Goal: Entertainment & Leisure: Consume media (video, audio)

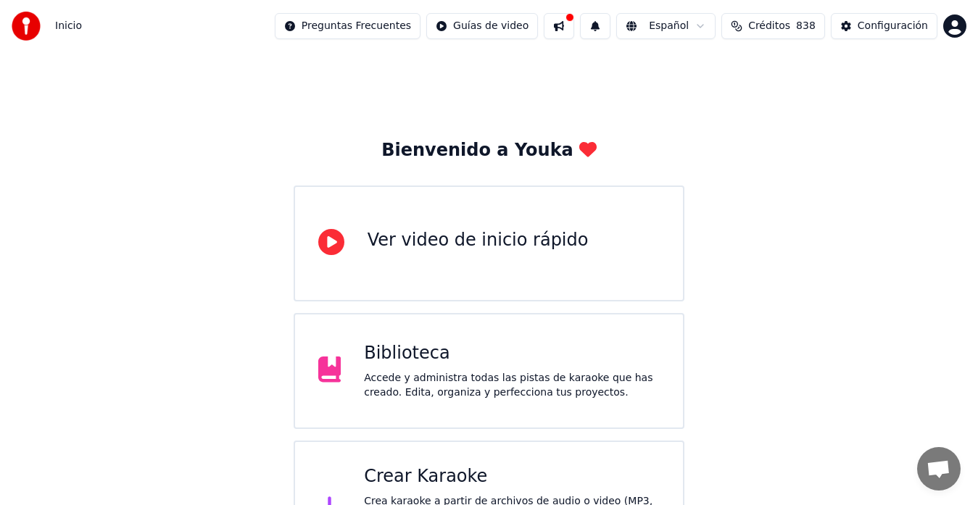
click at [402, 360] on div "Biblioteca" at bounding box center [512, 353] width 296 height 23
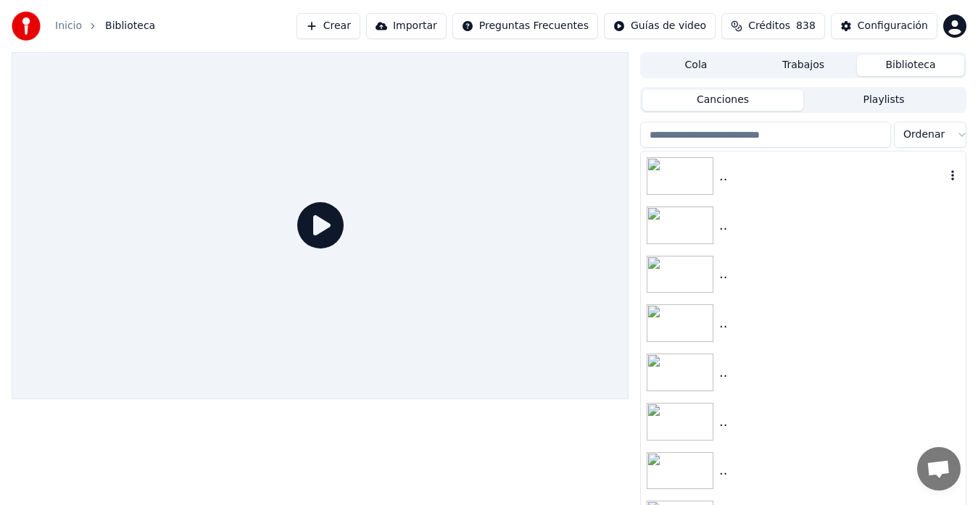
click at [678, 175] on img at bounding box center [680, 176] width 67 height 38
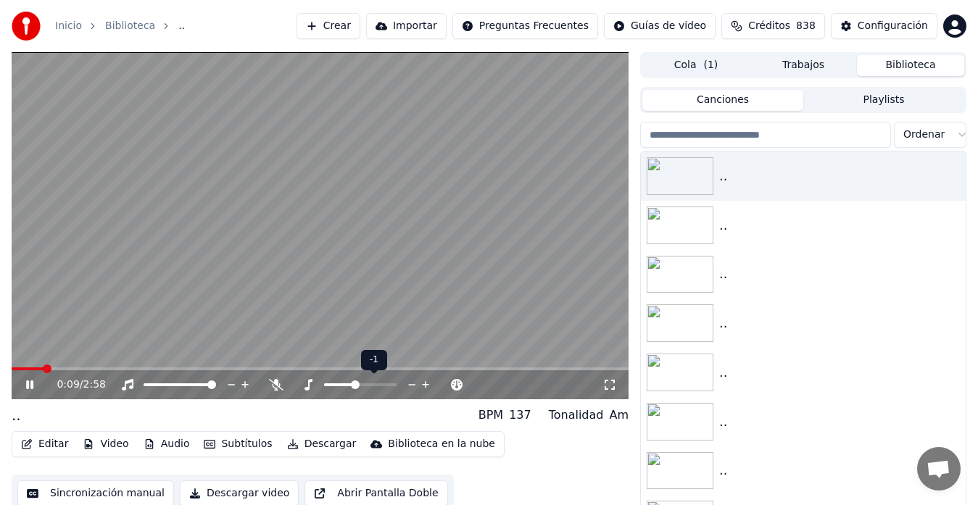
click at [353, 382] on span at bounding box center [355, 385] width 9 height 9
click at [363, 382] on span at bounding box center [360, 385] width 9 height 9
